Goal: Task Accomplishment & Management: Manage account settings

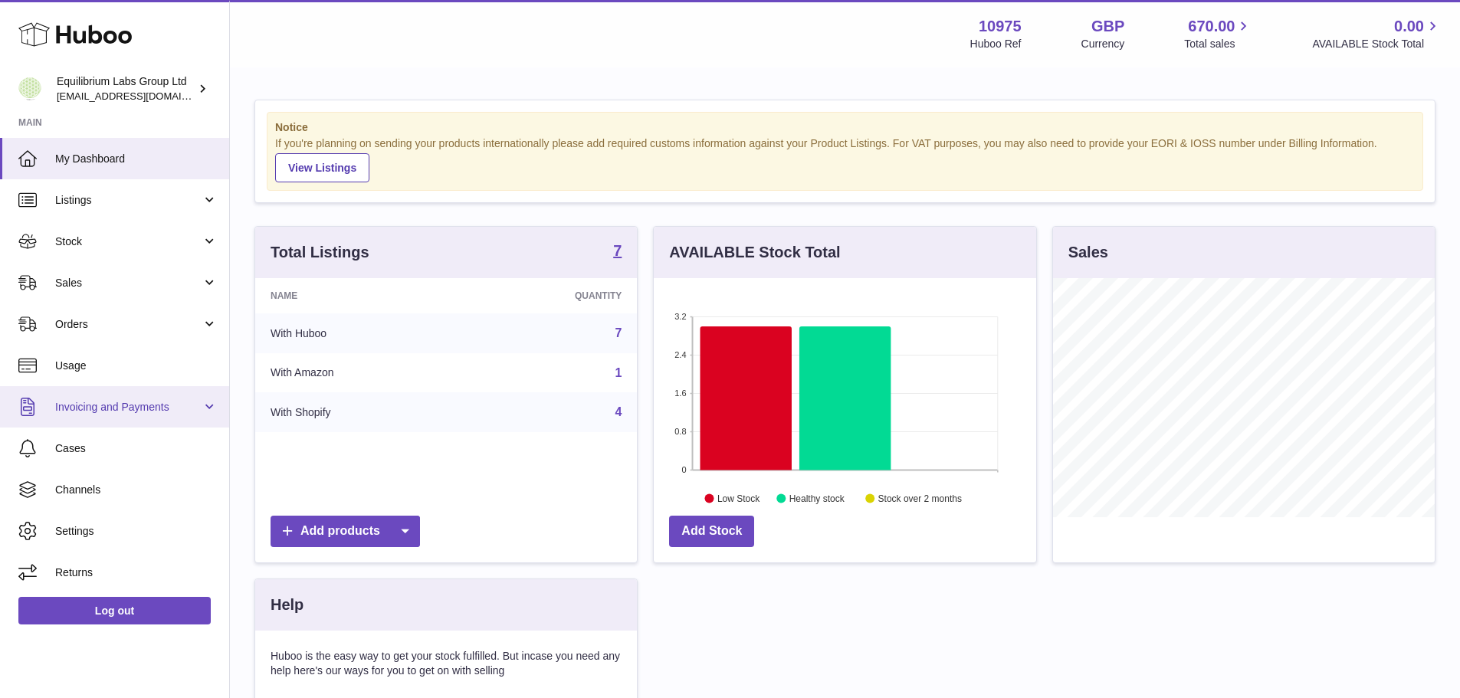
scroll to position [239, 382]
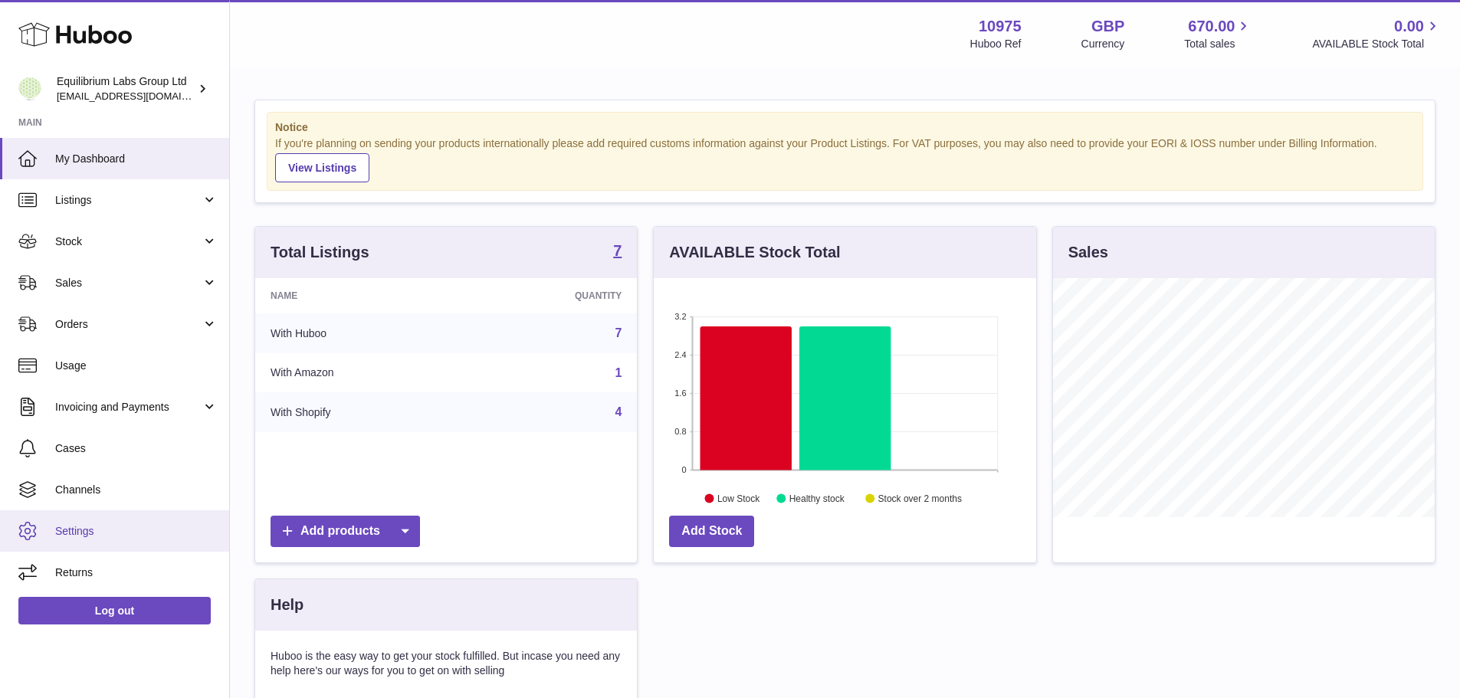
click at [90, 537] on span "Settings" at bounding box center [136, 531] width 162 height 15
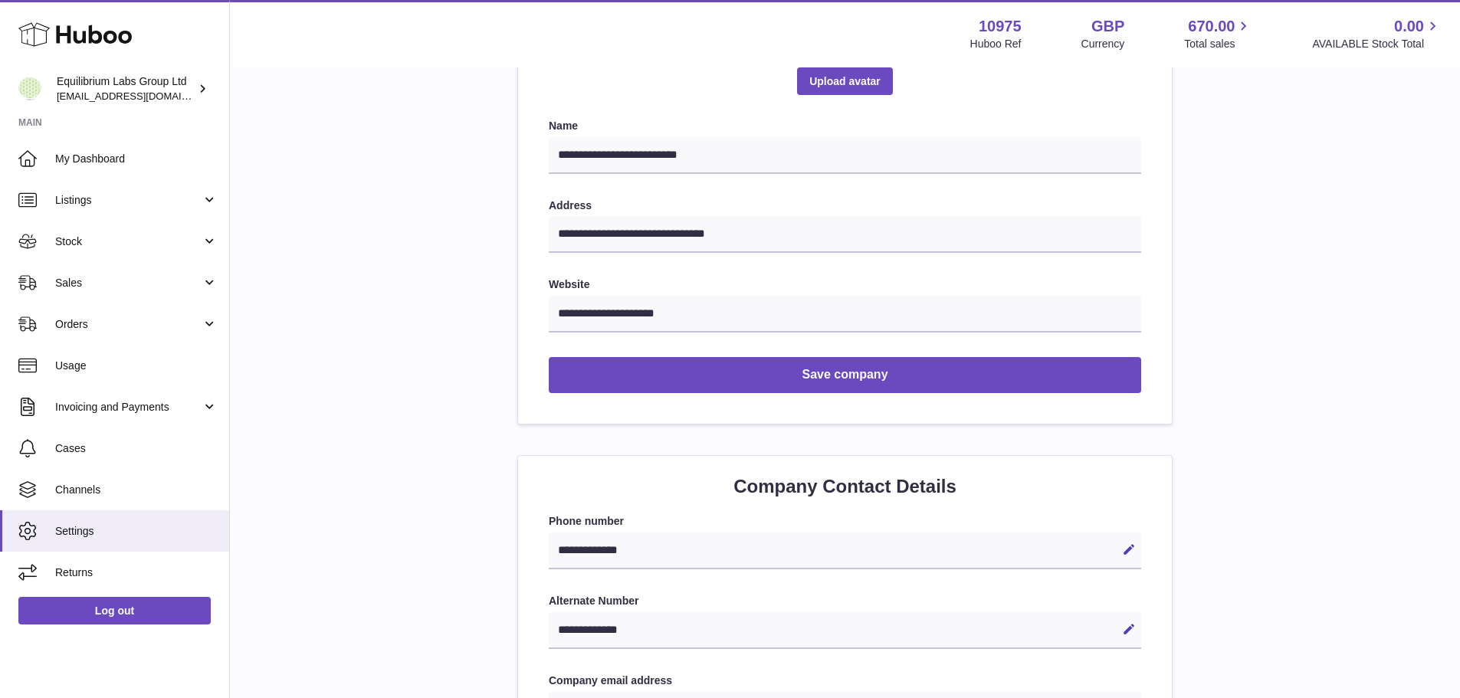
scroll to position [154, 0]
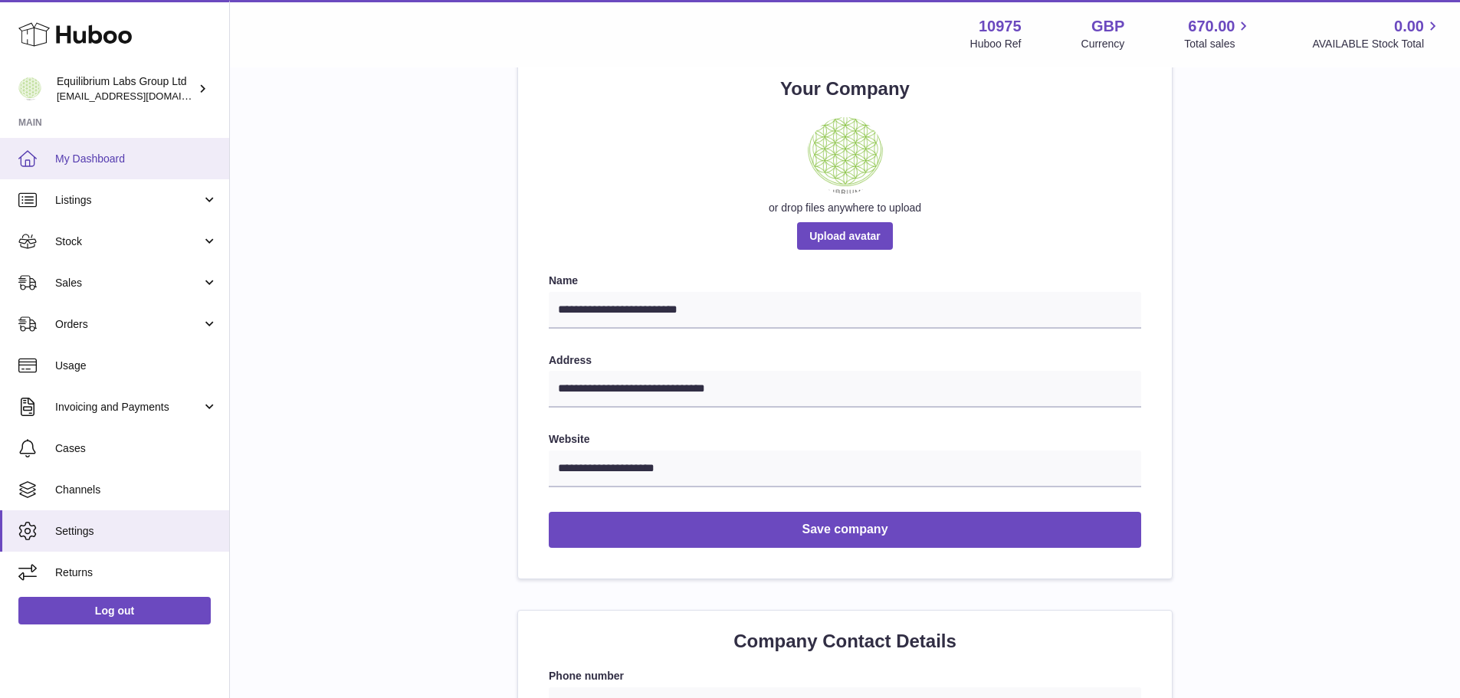
click at [88, 160] on span "My Dashboard" at bounding box center [136, 159] width 162 height 15
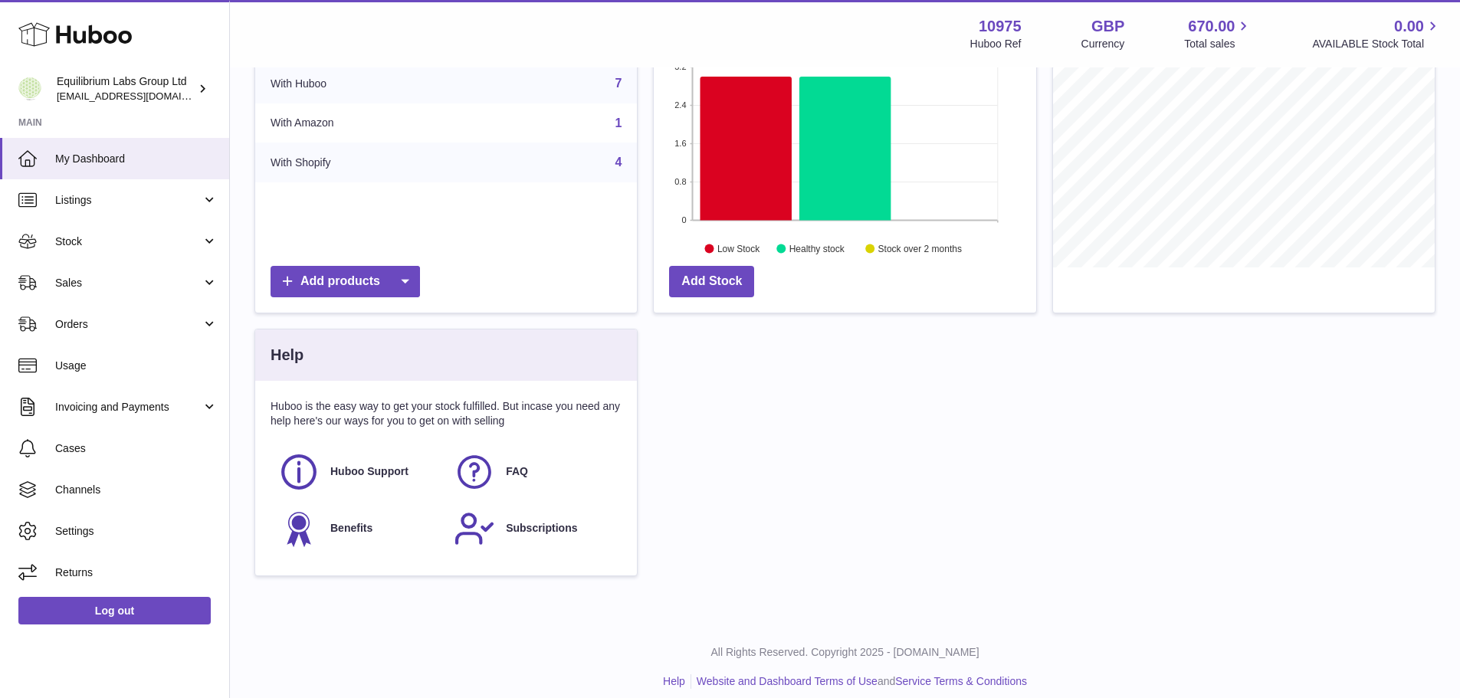
scroll to position [264, 0]
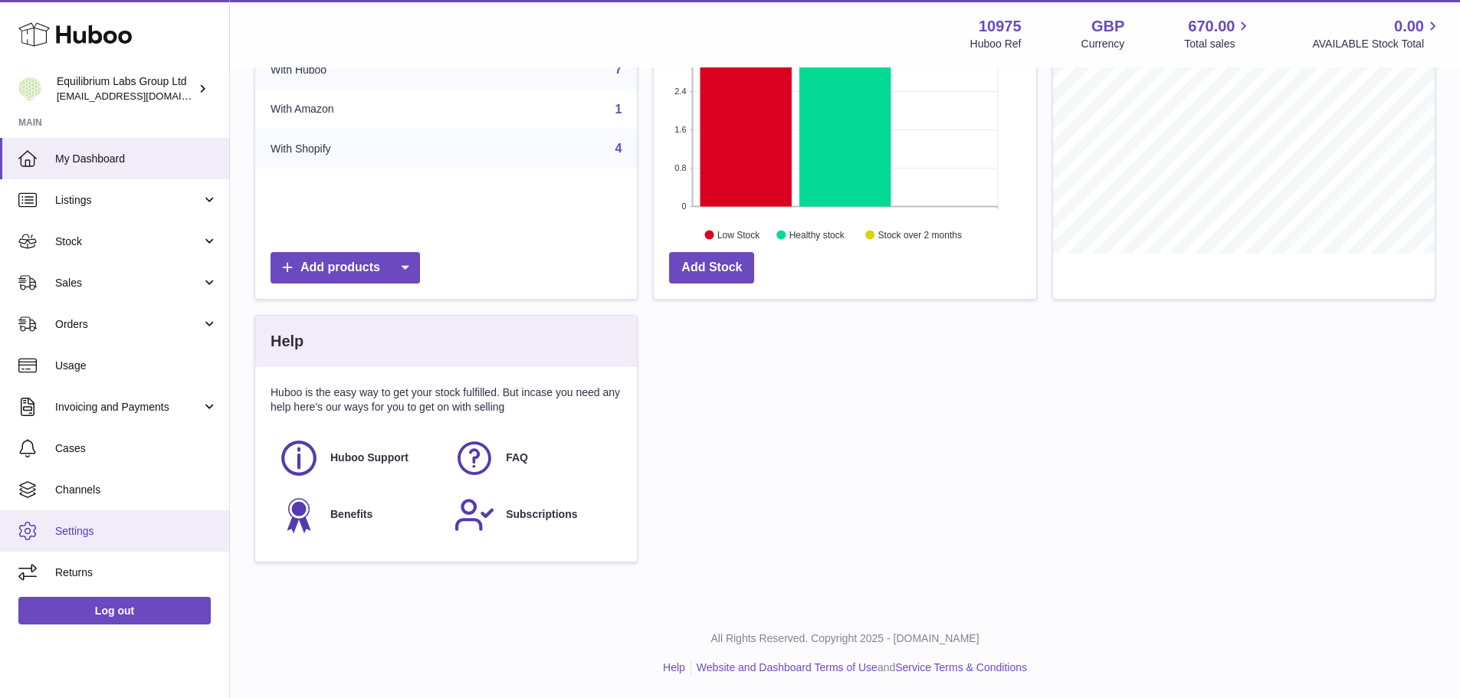
click at [79, 526] on span "Settings" at bounding box center [136, 531] width 162 height 15
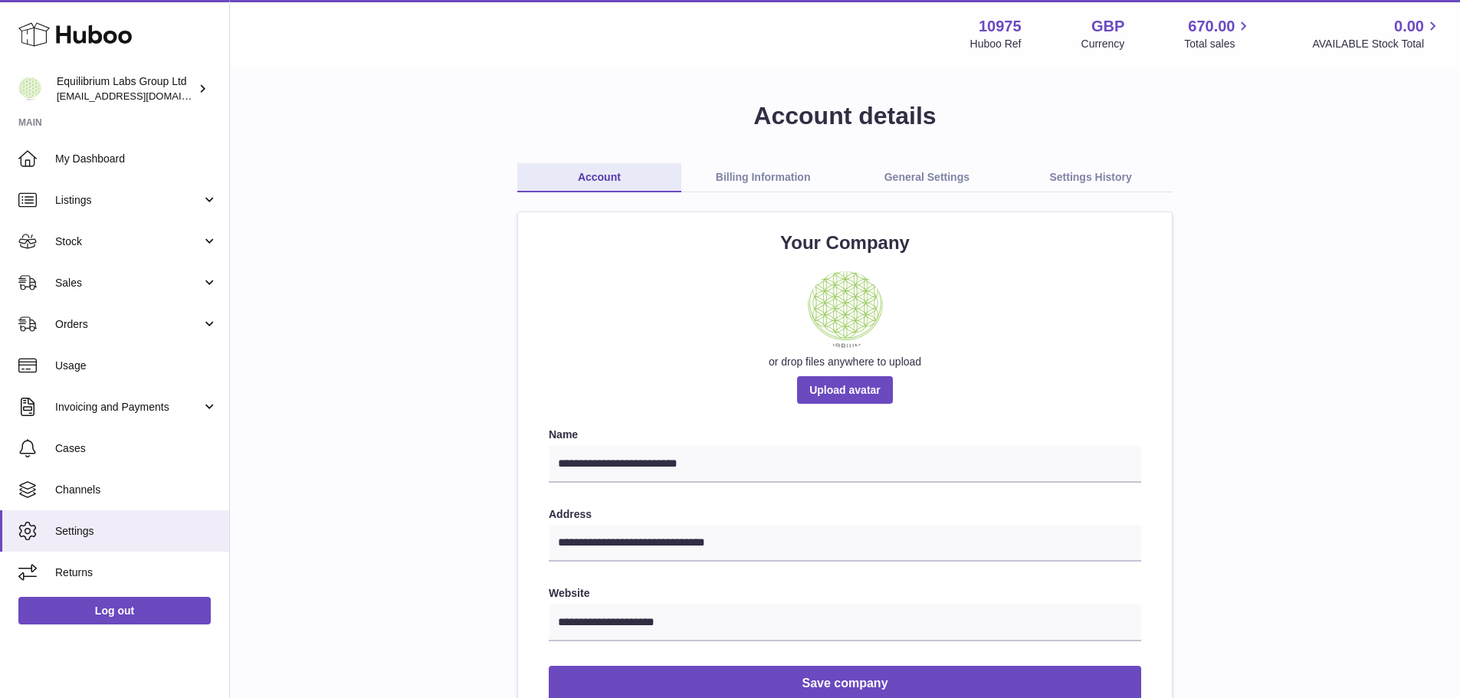
click at [735, 170] on link "Billing Information" at bounding box center [763, 177] width 164 height 29
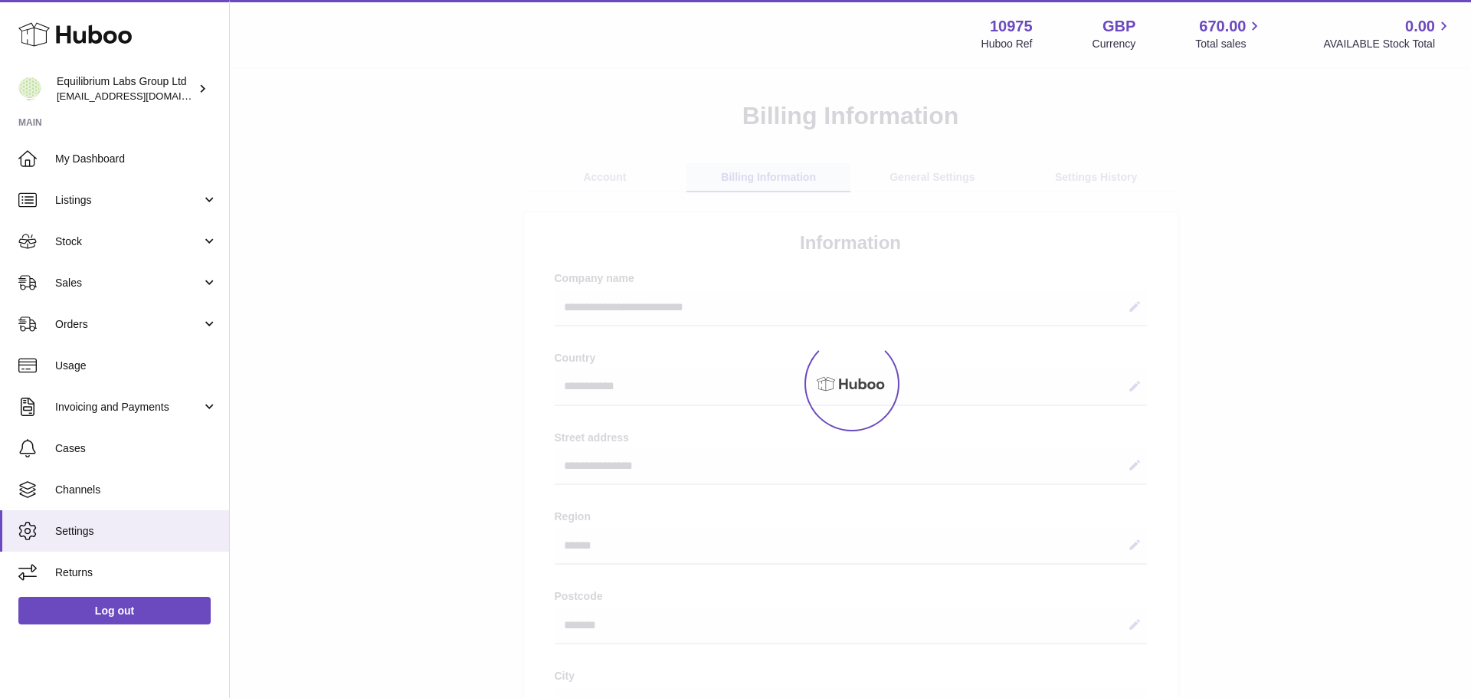
select select "**"
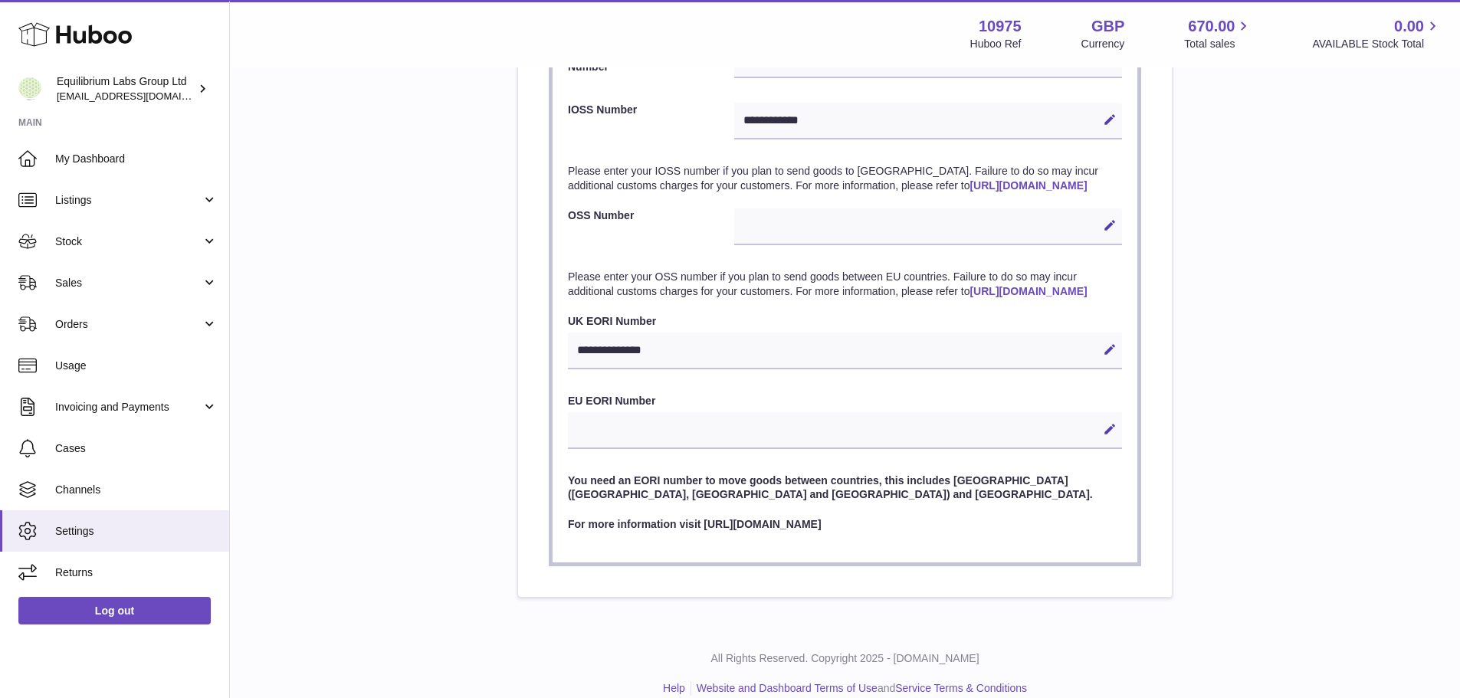
scroll to position [1123, 0]
